Goal: Information Seeking & Learning: Check status

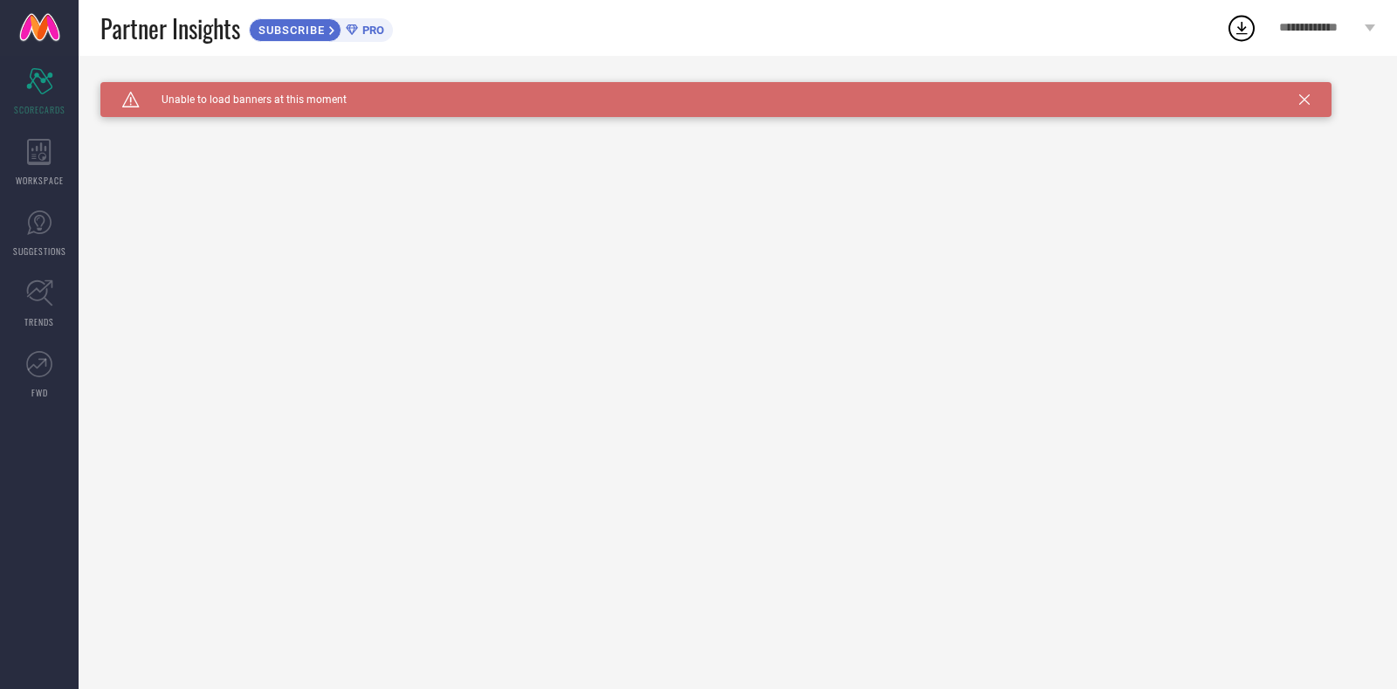
click at [1303, 93] on div "Caution Created with Sketch. Unable to load banners at this moment" at bounding box center [715, 99] width 1231 height 35
click at [1299, 98] on icon at bounding box center [1304, 99] width 10 height 10
click at [1299, 98] on div "Caution Created with Sketch. Unable to load banners at this moment Unable to lo…" at bounding box center [738, 372] width 1318 height 633
click at [1303, 96] on icon at bounding box center [1304, 99] width 10 height 10
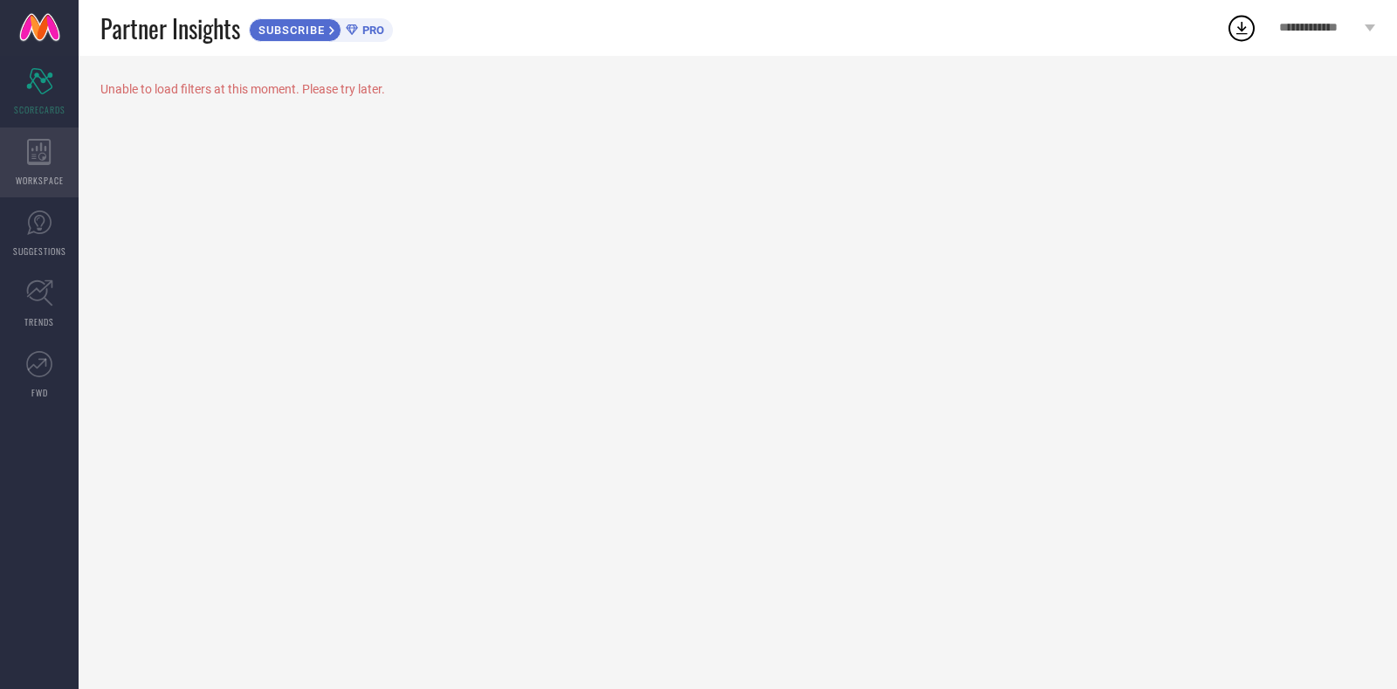
click at [50, 148] on icon at bounding box center [39, 152] width 24 height 26
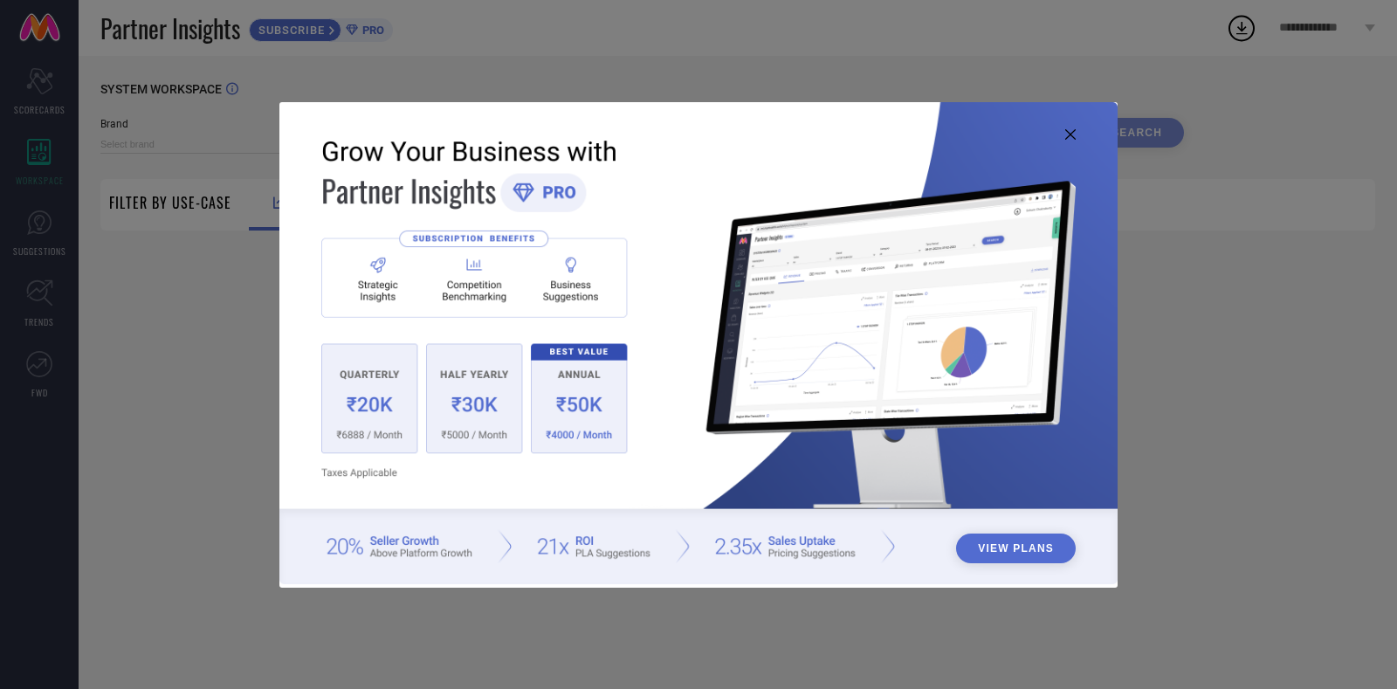
type input "1 STOP FASHION"
type input "All"
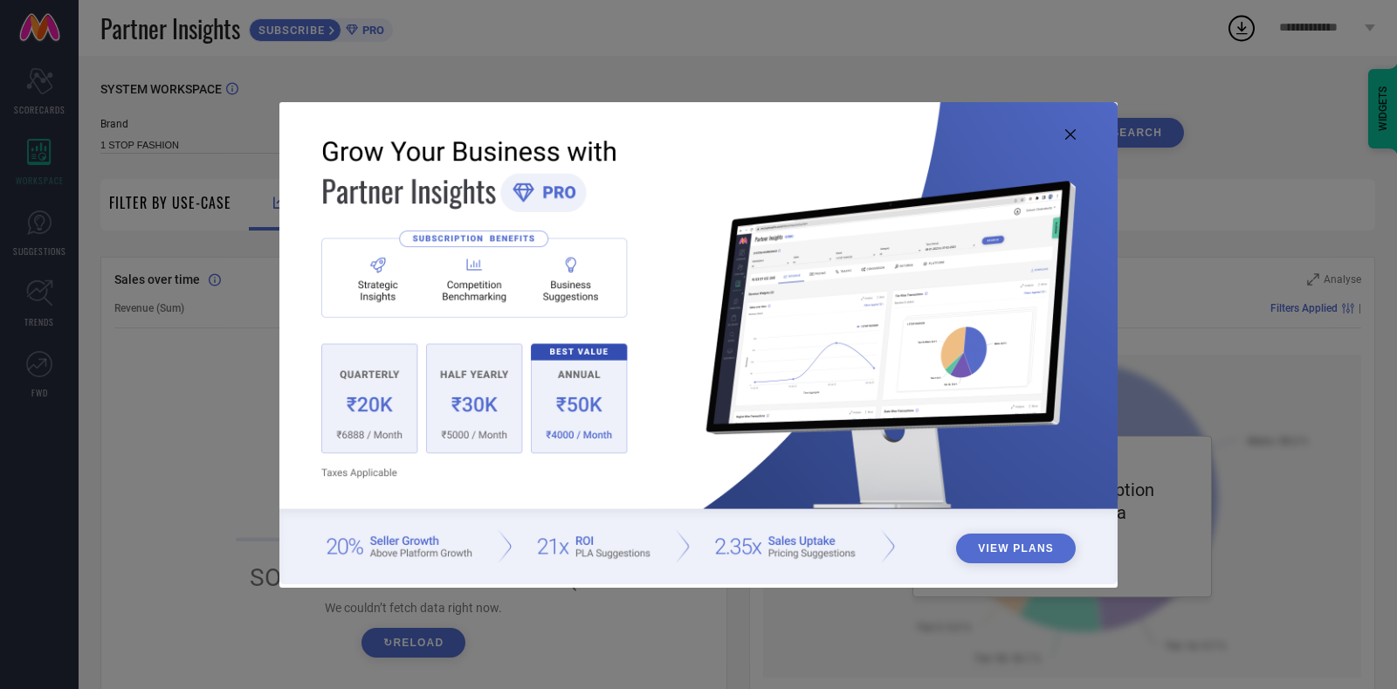
click at [1069, 131] on icon at bounding box center [1070, 134] width 10 height 10
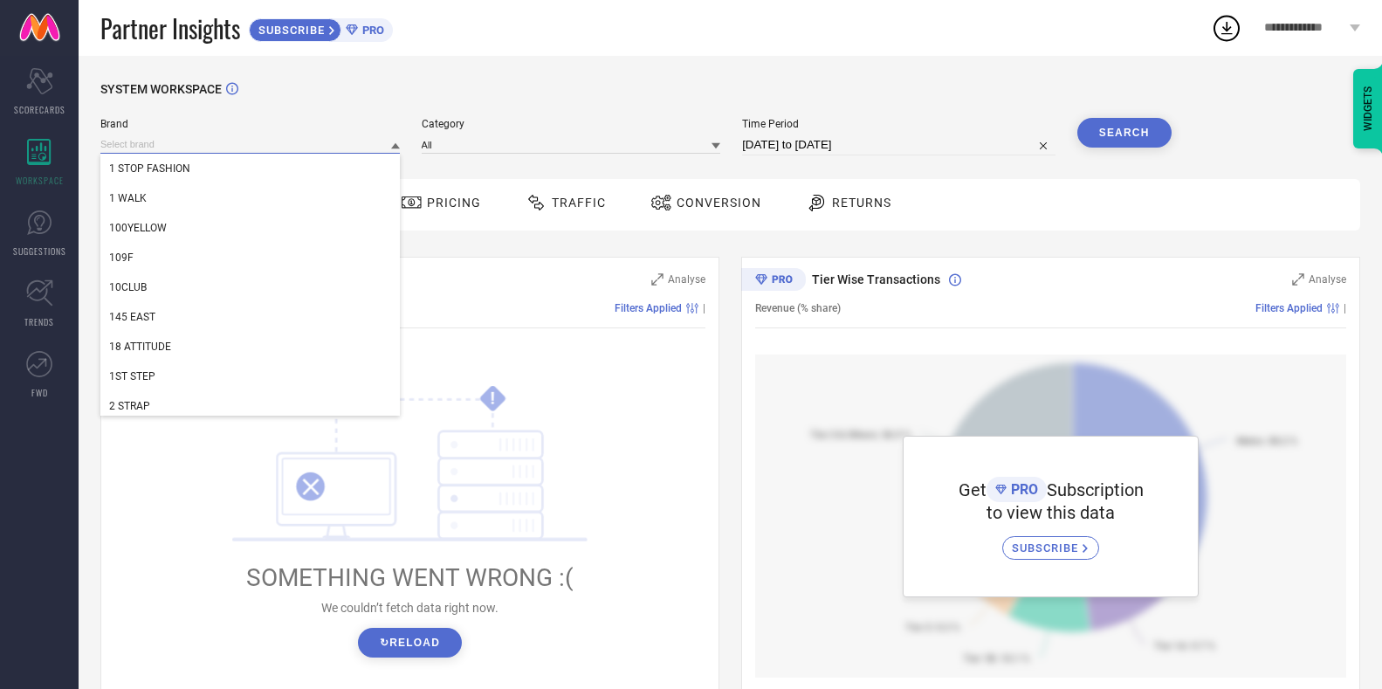
click at [299, 141] on input at bounding box center [249, 144] width 299 height 18
click at [276, 118] on div "SYSTEM WORKSPACE" at bounding box center [730, 100] width 1260 height 36
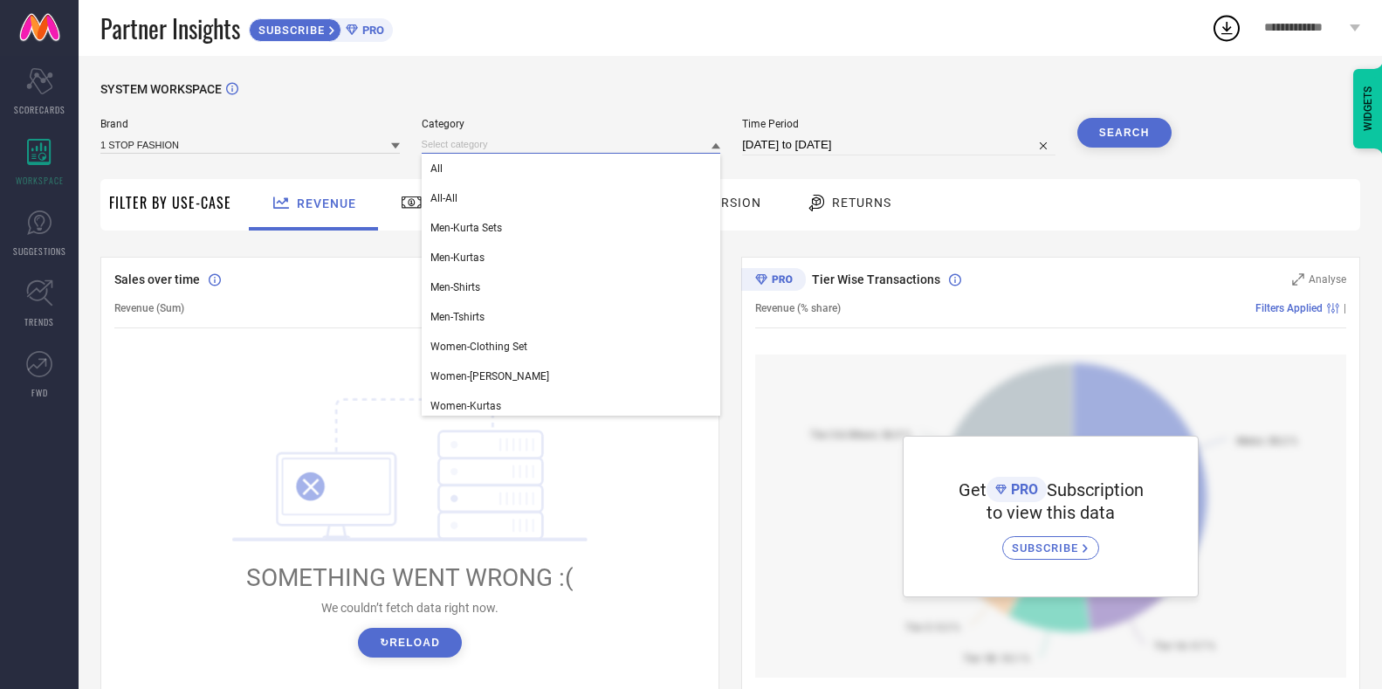
click at [499, 138] on input at bounding box center [571, 144] width 299 height 18
click at [580, 86] on div "SYSTEM WORKSPACE" at bounding box center [730, 100] width 1260 height 36
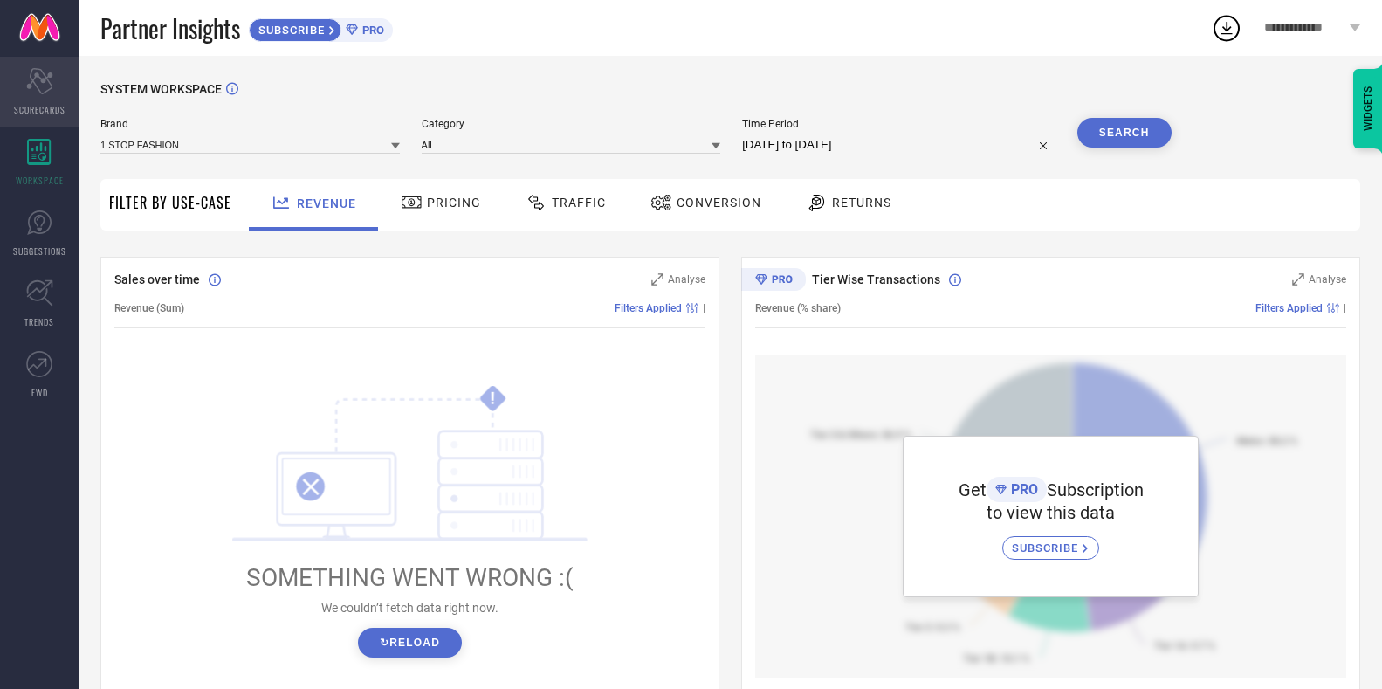
click at [62, 95] on div "Scorecard SCORECARDS" at bounding box center [39, 92] width 79 height 70
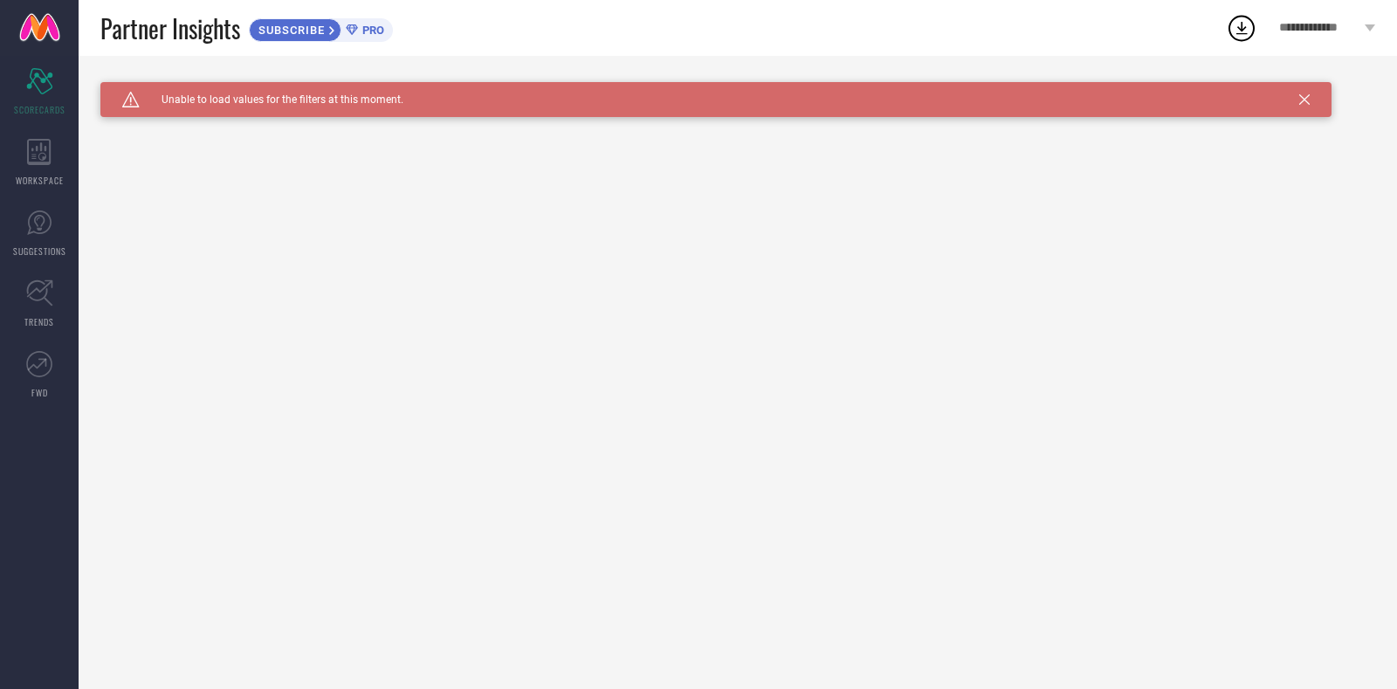
click at [1308, 94] on icon at bounding box center [1304, 99] width 10 height 10
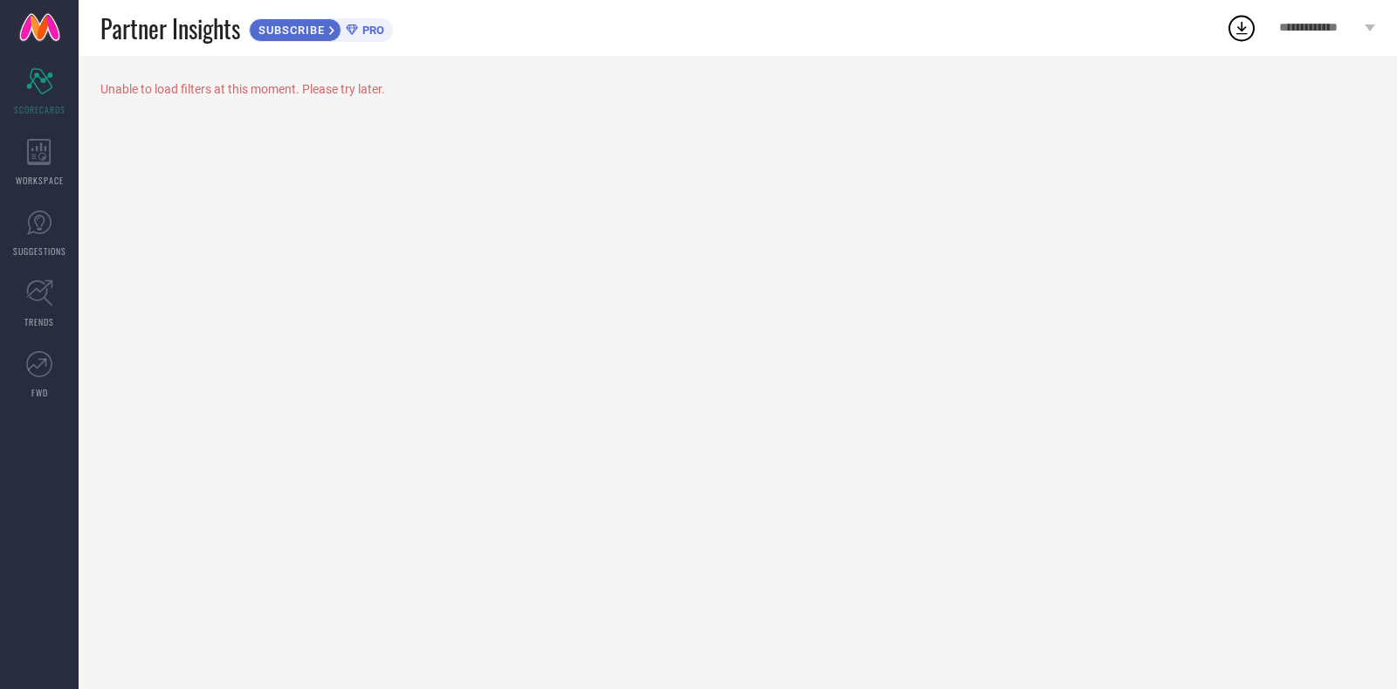
click at [1337, 31] on span "**********" at bounding box center [1319, 28] width 81 height 15
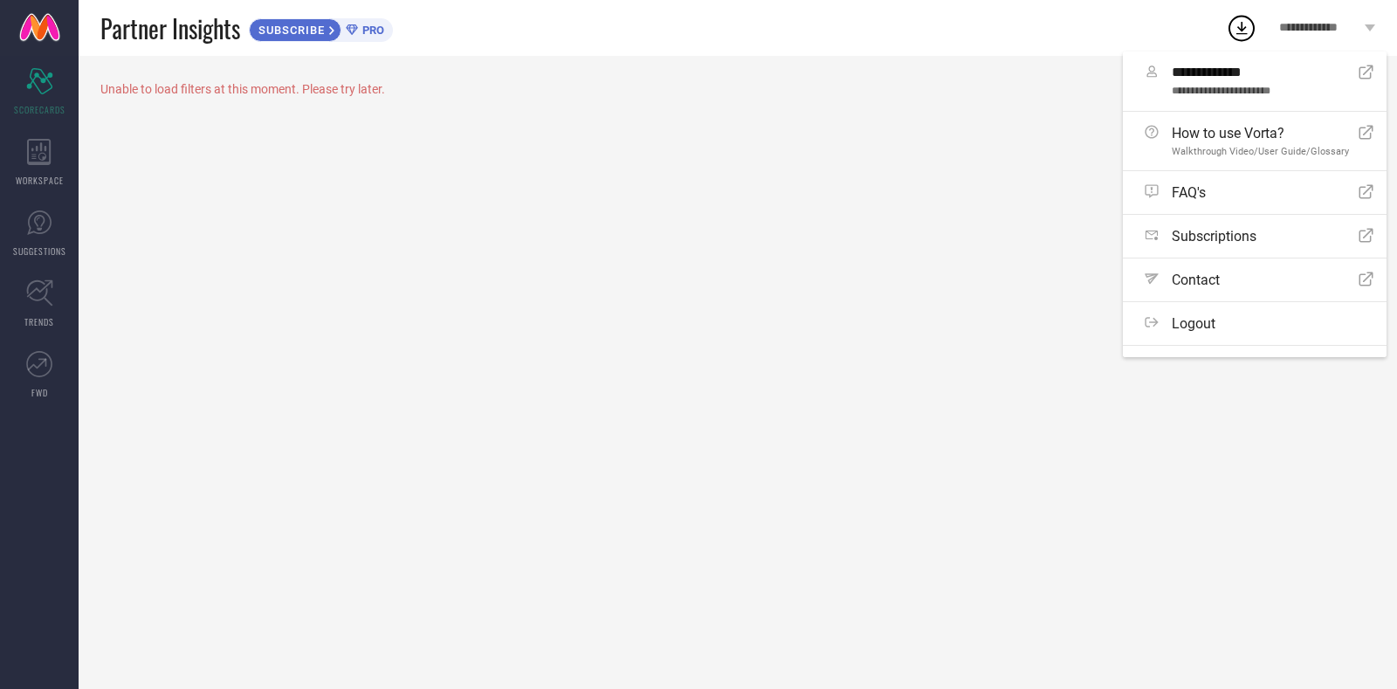
click at [555, 92] on div "Unable to load filters at this moment. Please try later." at bounding box center [737, 89] width 1275 height 14
